Goal: Task Accomplishment & Management: Manage account settings

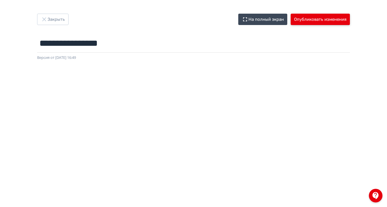
click at [350, 21] on button "Опубликовать изменения" at bounding box center [320, 19] width 59 height 11
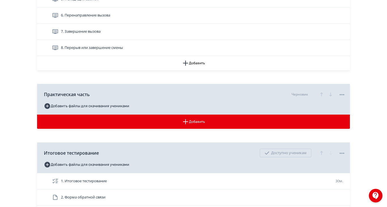
scroll to position [337, 0]
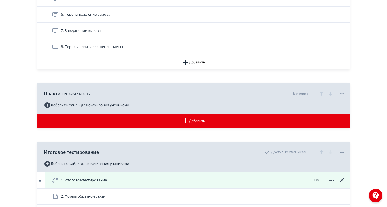
click at [346, 183] on icon at bounding box center [342, 179] width 7 height 7
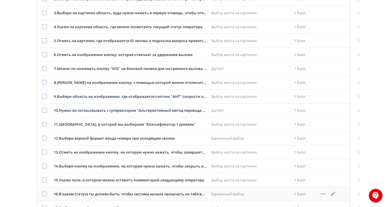
scroll to position [170, 0]
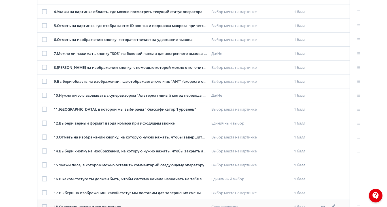
click at [336, 206] on icon at bounding box center [333, 206] width 4 height 4
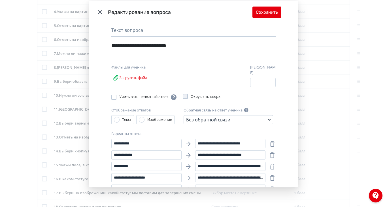
scroll to position [19, 0]
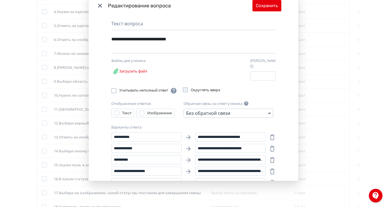
click at [276, 193] on icon "Modal" at bounding box center [272, 193] width 7 height 7
type input "**********"
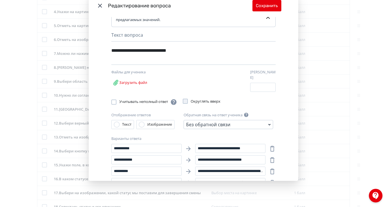
click at [276, 206] on icon "Modal" at bounding box center [272, 205] width 7 height 7
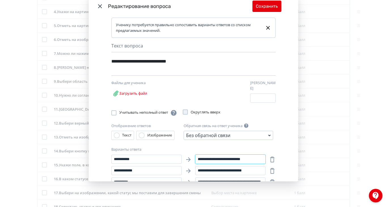
click at [266, 159] on input "**********" at bounding box center [230, 158] width 70 height 9
click at [266, 169] on input "**********" at bounding box center [230, 170] width 70 height 9
click at [266, 181] on input "**********" at bounding box center [230, 181] width 70 height 9
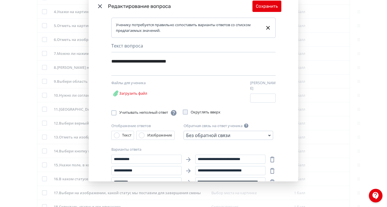
click at [266, 188] on input "**********" at bounding box center [230, 192] width 70 height 9
click at [266, 193] on input "**********" at bounding box center [230, 192] width 70 height 9
type input "**********"
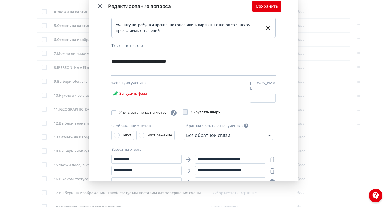
click at [275, 194] on icon "Modal" at bounding box center [272, 193] width 5 height 6
type input "**********"
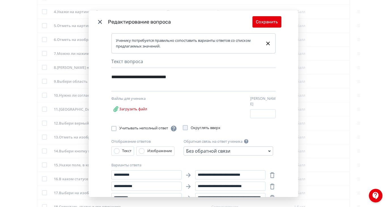
scroll to position [0, 0]
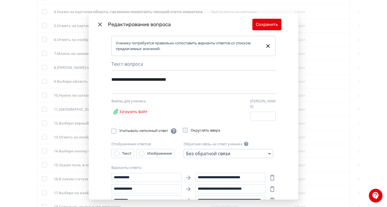
click at [282, 30] on button "Сохранить" at bounding box center [267, 24] width 29 height 11
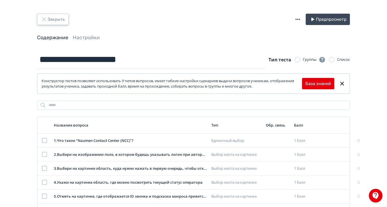
click at [46, 19] on icon "button" at bounding box center [44, 19] width 4 height 4
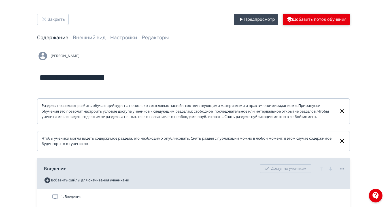
click at [350, 18] on button "Добавить поток обучения" at bounding box center [316, 19] width 67 height 11
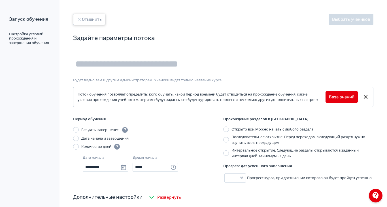
click at [81, 20] on icon "button" at bounding box center [79, 19] width 3 height 3
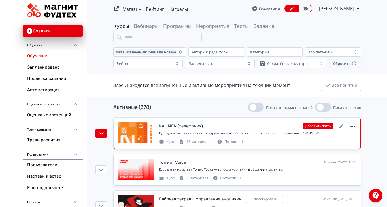
click at [357, 123] on icon at bounding box center [353, 126] width 7 height 7
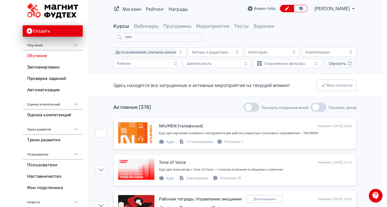
click at [387, 123] on div "Создать копию Архивировать Удалить" at bounding box center [193, 103] width 387 height 207
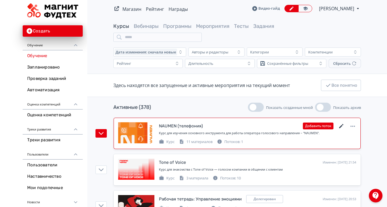
click at [345, 123] on icon at bounding box center [341, 126] width 7 height 7
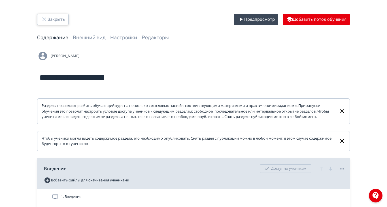
click at [48, 20] on icon "button" at bounding box center [44, 19] width 7 height 7
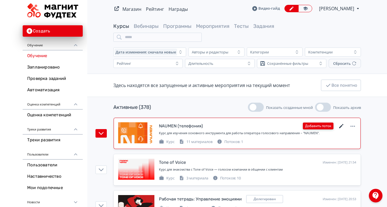
drag, startPoint x: 518, startPoint y: 115, endPoint x: 508, endPoint y: 118, distance: 9.9
click at [345, 123] on icon at bounding box center [341, 126] width 7 height 7
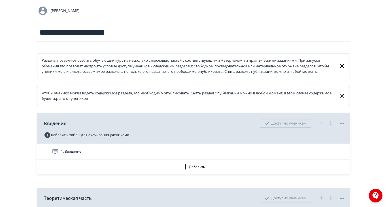
scroll to position [43, 0]
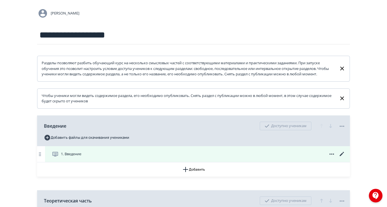
click at [344, 156] on icon at bounding box center [342, 153] width 4 height 4
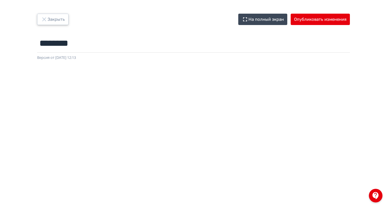
click at [48, 19] on icon "button" at bounding box center [44, 19] width 7 height 7
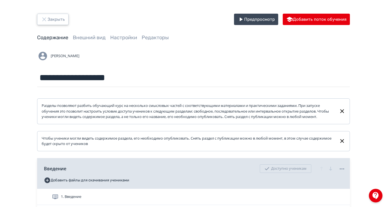
click at [48, 16] on icon "button" at bounding box center [44, 19] width 7 height 7
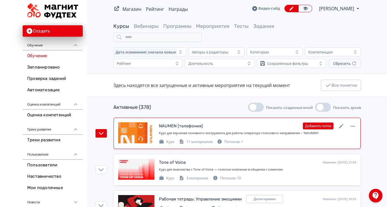
click at [243, 139] on div "Потоков: 1" at bounding box center [230, 142] width 26 height 6
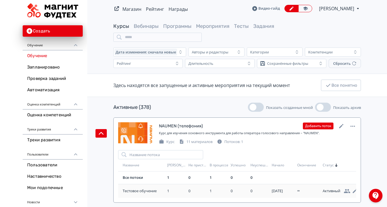
click at [367, 187] on icon at bounding box center [363, 190] width 7 height 7
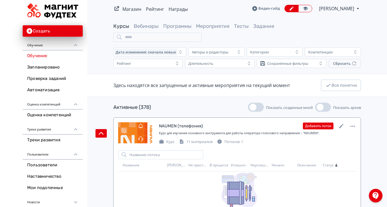
click at [357, 130] on div "Курс для изучения основного инструмента для работы оператора голосового направл…" at bounding box center [257, 132] width 197 height 5
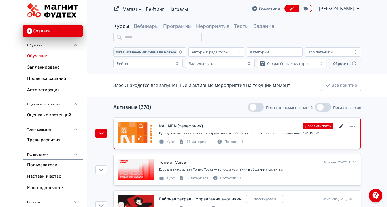
click at [344, 124] on icon at bounding box center [342, 126] width 4 height 4
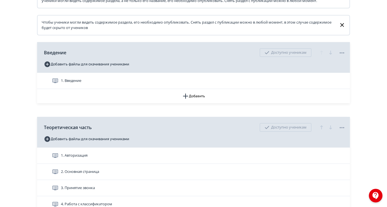
scroll to position [128, 0]
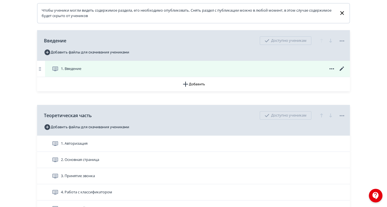
click at [346, 72] on div "1. Введение" at bounding box center [199, 68] width 294 height 7
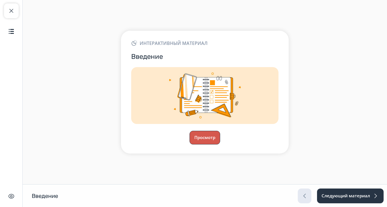
click at [220, 144] on button "Просмотр" at bounding box center [205, 137] width 31 height 14
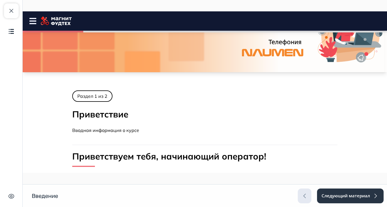
scroll to position [85, 0]
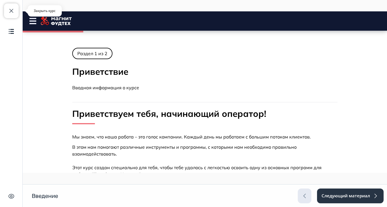
click at [9, 13] on span "button" at bounding box center [11, 10] width 7 height 7
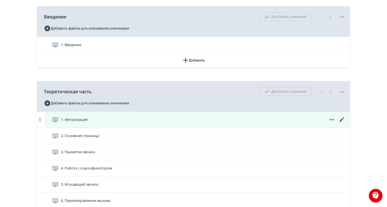
scroll to position [170, 0]
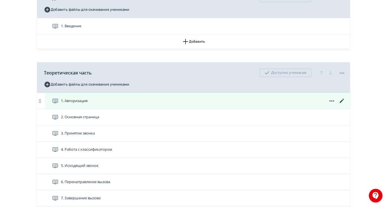
click at [346, 104] on icon at bounding box center [342, 100] width 7 height 7
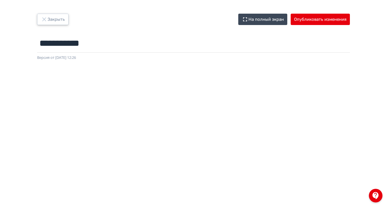
click at [69, 14] on button "Закрыть" at bounding box center [52, 19] width 31 height 11
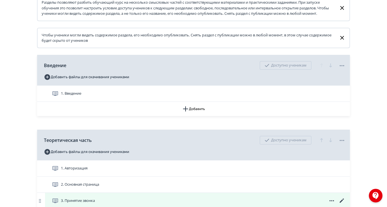
scroll to position [128, 0]
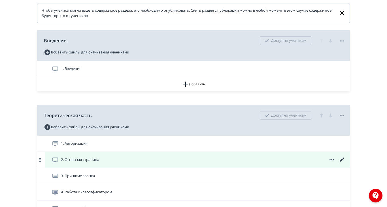
click at [346, 163] on icon at bounding box center [342, 159] width 7 height 7
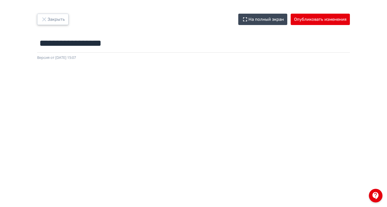
click at [48, 20] on icon "button" at bounding box center [44, 19] width 7 height 7
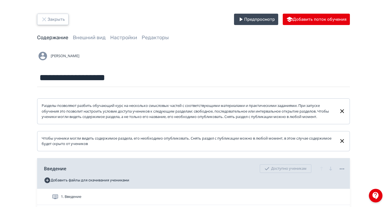
click at [46, 18] on icon "button" at bounding box center [44, 19] width 4 height 4
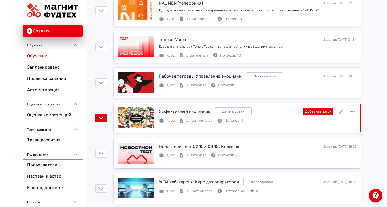
scroll to position [128, 0]
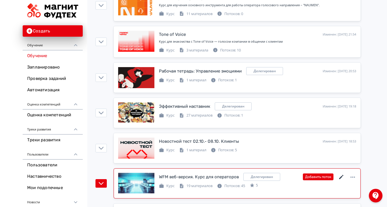
click at [357, 173] on div "Добавить поток" at bounding box center [329, 176] width 53 height 7
click at [345, 173] on icon at bounding box center [341, 176] width 7 height 7
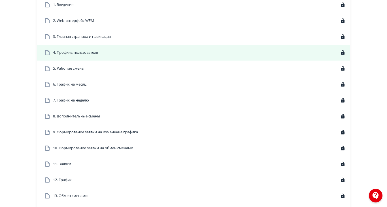
scroll to position [170, 0]
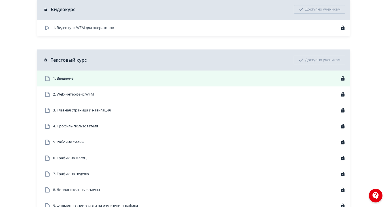
click at [157, 86] on div "1. Введение" at bounding box center [193, 78] width 313 height 16
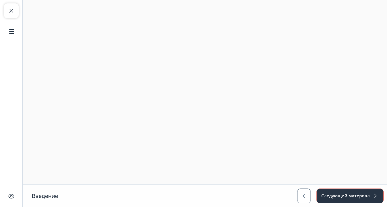
click at [384, 203] on button "Следующий материал" at bounding box center [350, 195] width 67 height 15
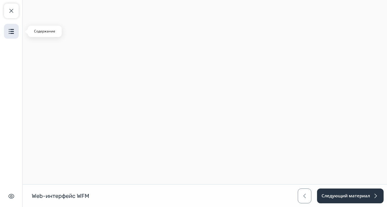
click at [6, 31] on button "Содержание" at bounding box center [11, 31] width 15 height 15
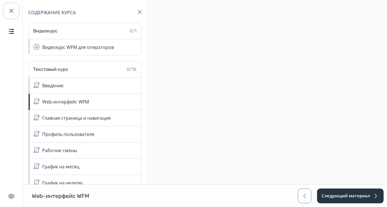
click at [140, 10] on img "button" at bounding box center [140, 12] width 4 height 4
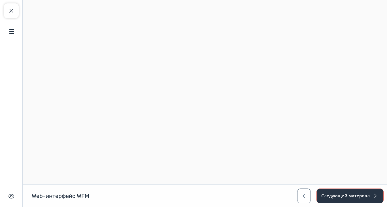
click at [384, 203] on button "Следующий материал" at bounding box center [350, 195] width 67 height 15
click at [9, 13] on span "button" at bounding box center [11, 10] width 7 height 7
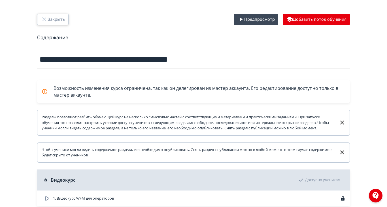
click at [48, 20] on icon "button" at bounding box center [44, 19] width 7 height 7
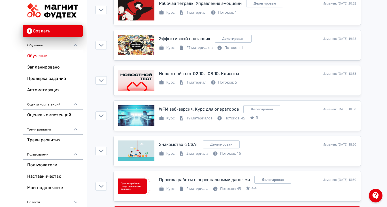
scroll to position [210, 0]
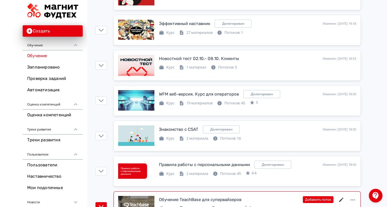
click at [345, 196] on icon at bounding box center [341, 199] width 7 height 7
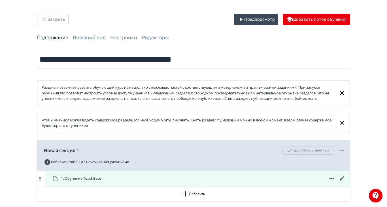
click at [101, 181] on span "1. Обучение TeachBase" at bounding box center [81, 178] width 40 height 6
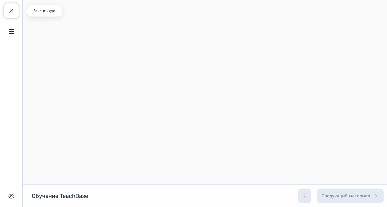
click at [9, 9] on span "button" at bounding box center [11, 10] width 7 height 7
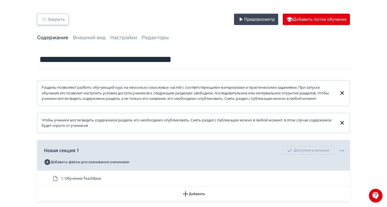
click at [48, 21] on icon "button" at bounding box center [44, 19] width 7 height 7
